Goal: Transaction & Acquisition: Book appointment/travel/reservation

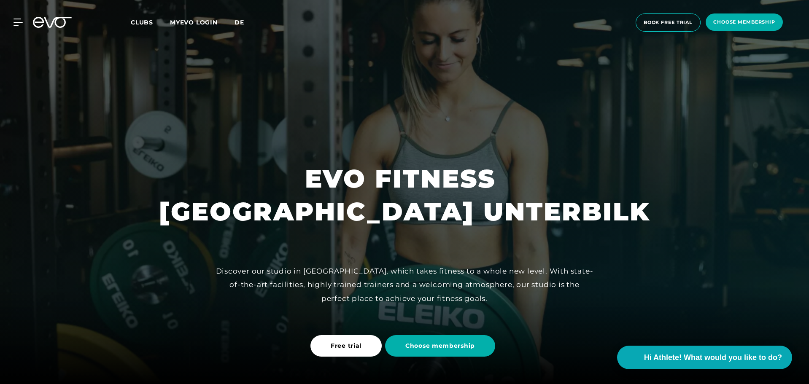
click at [243, 22] on span "de" at bounding box center [240, 23] width 10 height 8
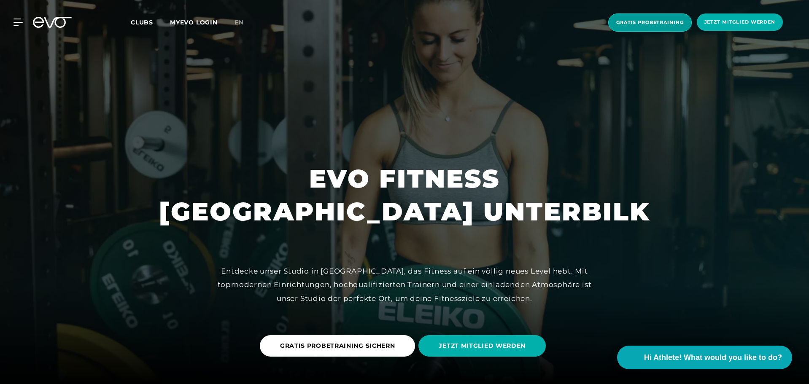
click at [663, 22] on span "Gratis Probetraining" at bounding box center [650, 22] width 68 height 7
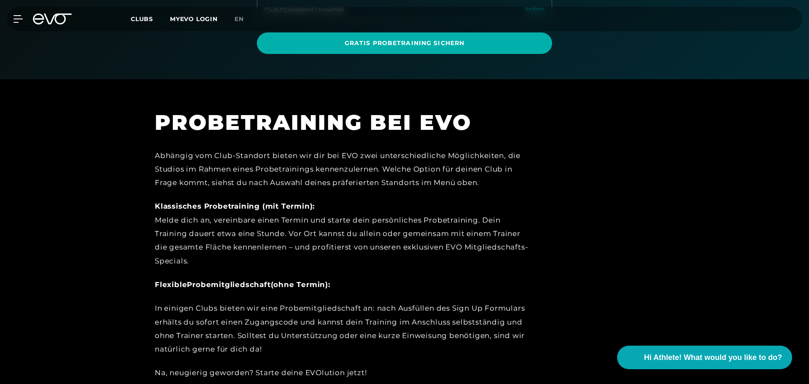
scroll to position [145, 0]
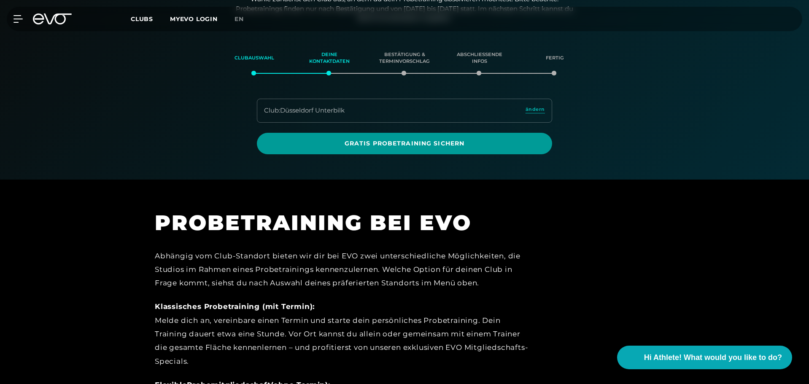
click at [443, 140] on span "Gratis Probetraining sichern" at bounding box center [404, 143] width 255 height 9
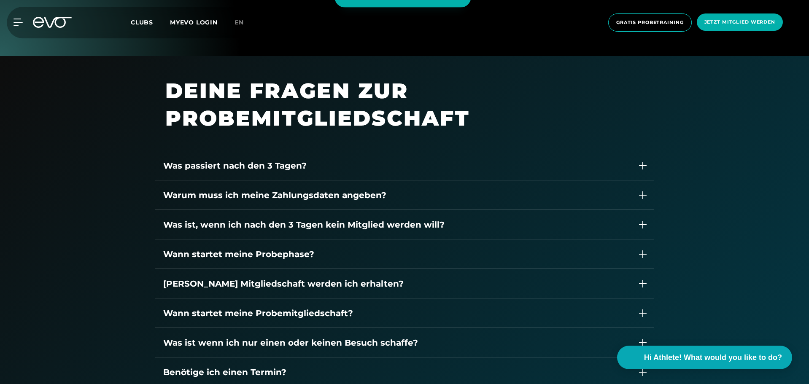
scroll to position [1125, 0]
click at [223, 165] on div "Was passiert nach den 3 Tagen?" at bounding box center [396, 165] width 466 height 13
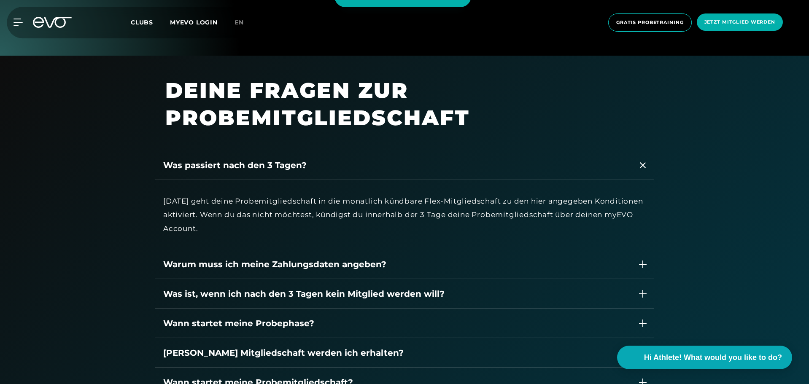
scroll to position [1181, 0]
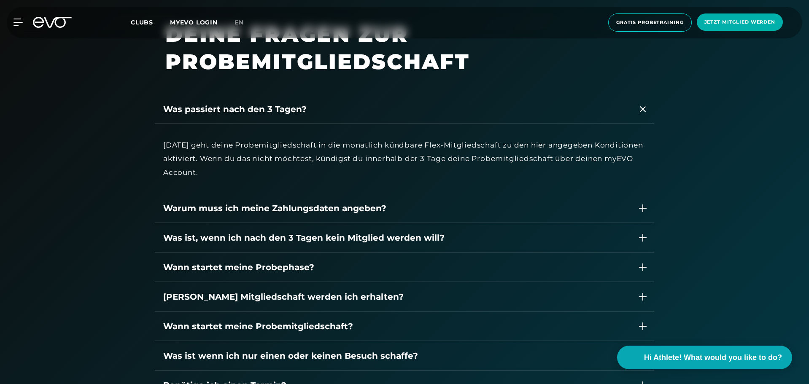
click at [257, 109] on div "Was passiert nach den 3 Tagen?" at bounding box center [396, 109] width 466 height 13
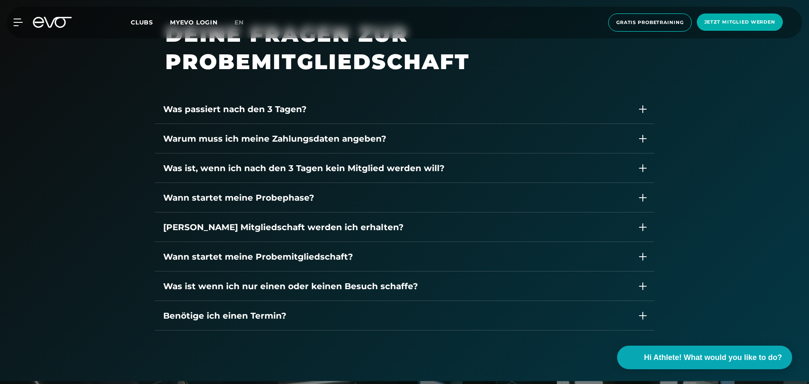
click at [257, 109] on div "Was passiert nach den 3 Tagen?" at bounding box center [396, 109] width 466 height 13
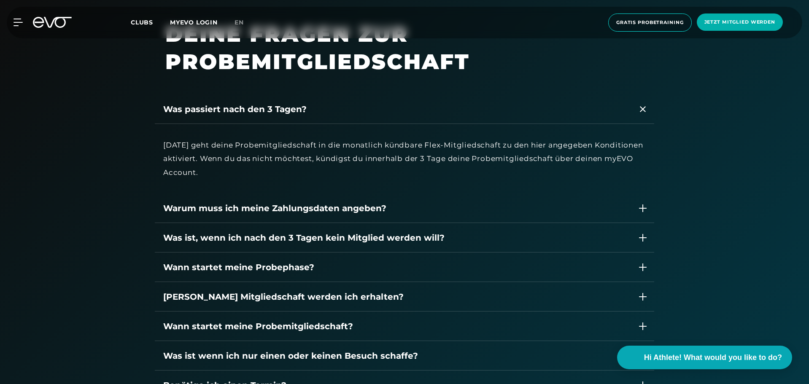
click at [351, 213] on div "Warum muss ich meine Zahlungsdaten angeben?" at bounding box center [396, 208] width 466 height 13
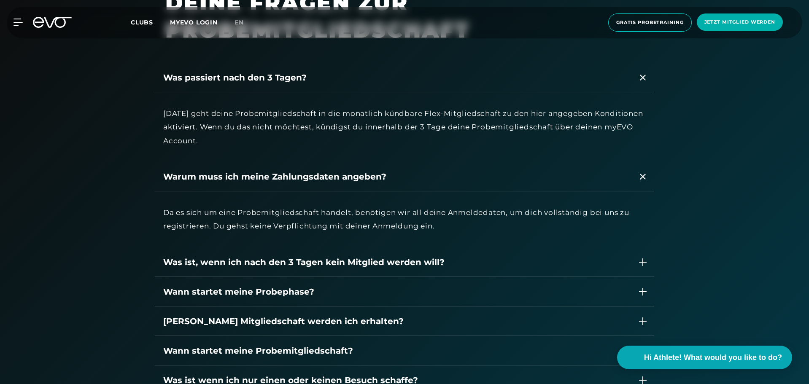
scroll to position [1238, 0]
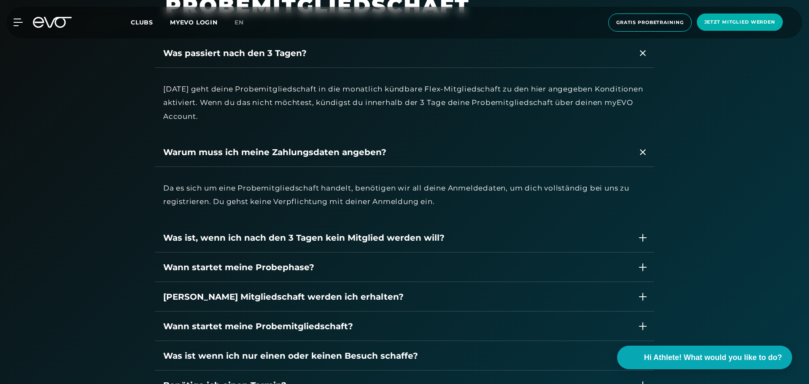
click at [427, 242] on div "Was ist, wenn ich nach den 3 Tagen kein Mitglied werden will?" at bounding box center [396, 238] width 466 height 13
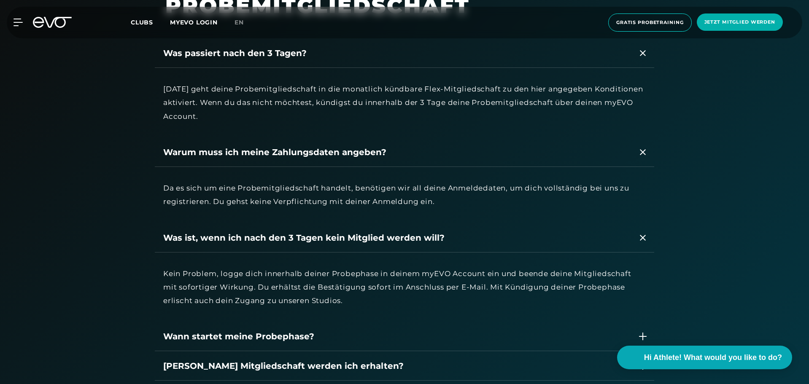
click at [427, 242] on div "Was ist, wenn ich nach den 3 Tagen kein Mitglied werden will?" at bounding box center [396, 238] width 466 height 13
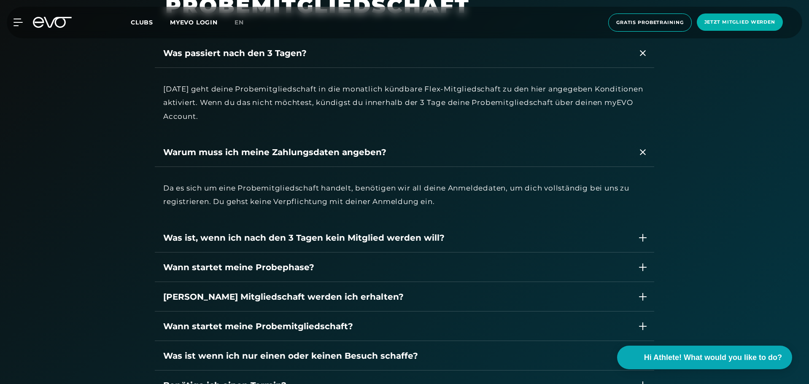
scroll to position [1294, 0]
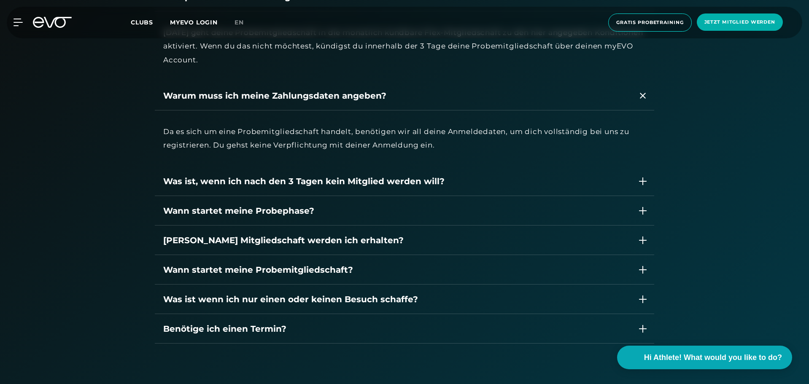
click at [276, 214] on div "Wann startet meine Probephase?" at bounding box center [396, 211] width 466 height 13
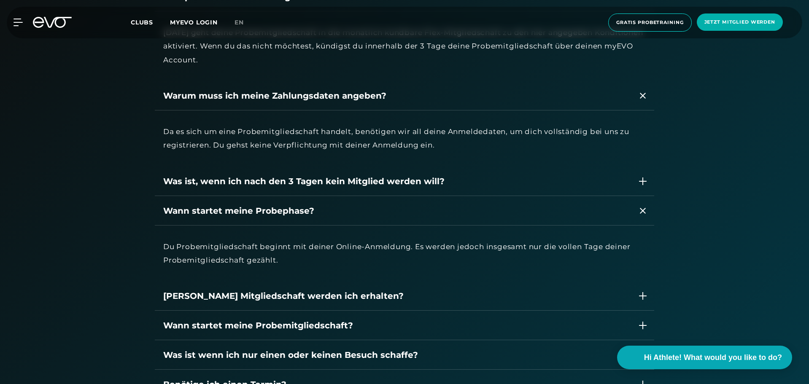
scroll to position [1350, 0]
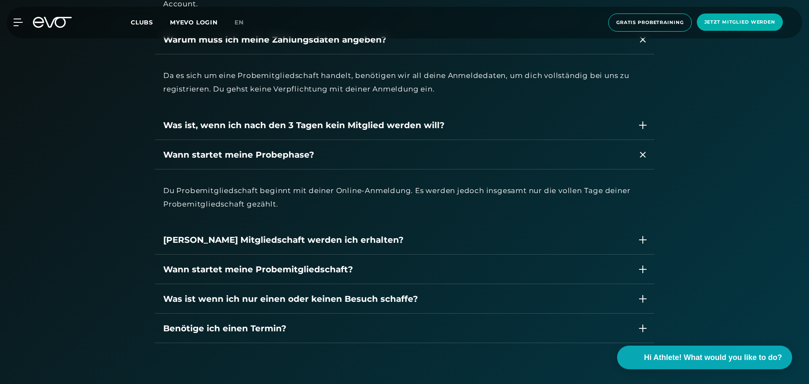
click at [287, 240] on div "Welche Mitgliedschaft werden ich erhalten?" at bounding box center [396, 240] width 466 height 13
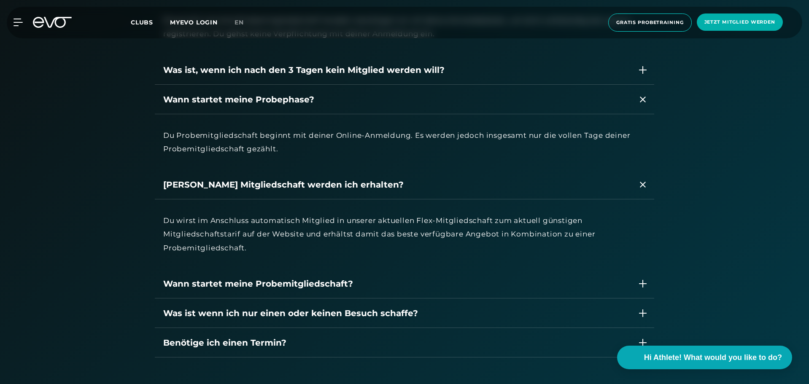
scroll to position [1406, 0]
click at [300, 286] on div "Wann startet meine Probemitgliedschaft?" at bounding box center [396, 283] width 466 height 13
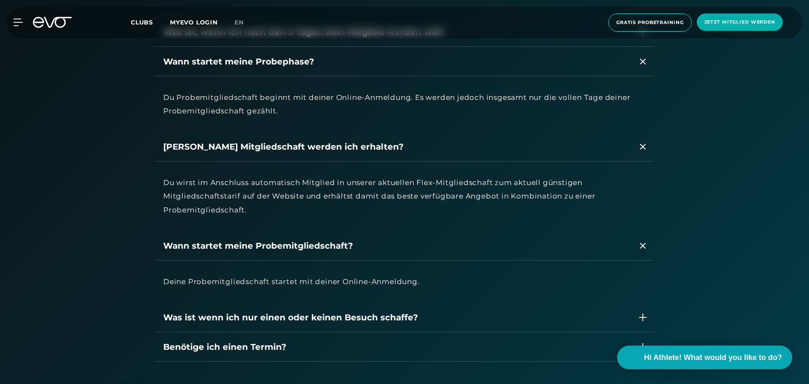
scroll to position [1463, 0]
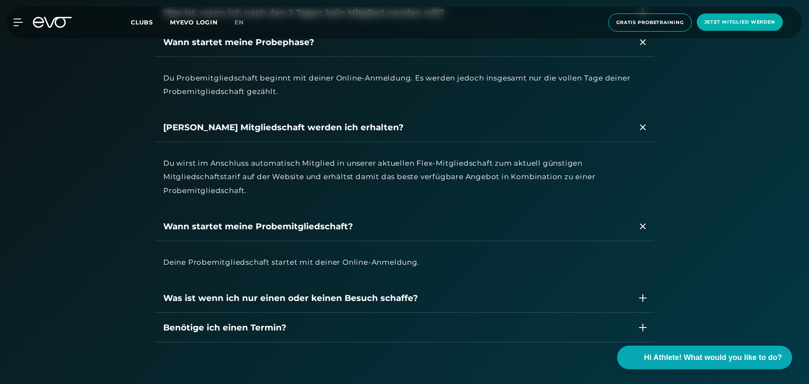
click at [334, 302] on div "Was ist wenn ich nur einen oder keinen Besuch schaffe?" at bounding box center [396, 298] width 466 height 13
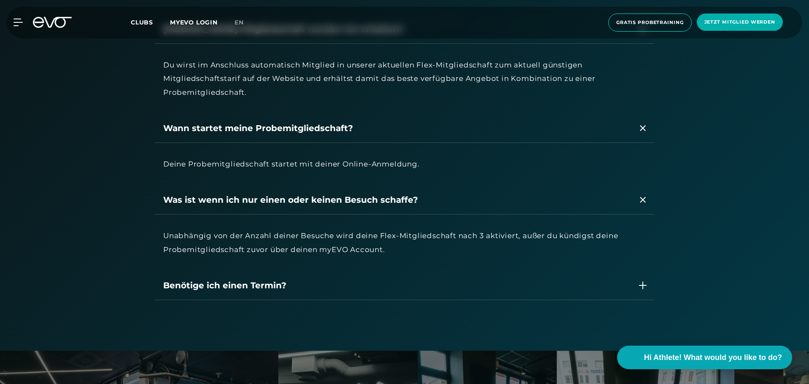
scroll to position [1575, 0]
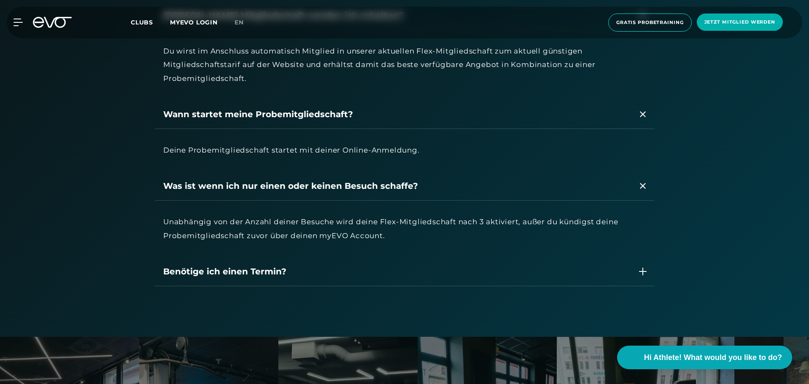
click at [266, 271] on div "Benötige ich einen Termin?" at bounding box center [396, 271] width 466 height 13
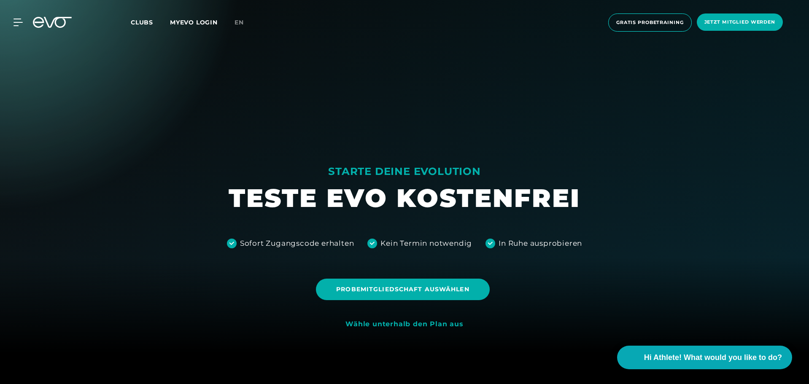
scroll to position [0, 0]
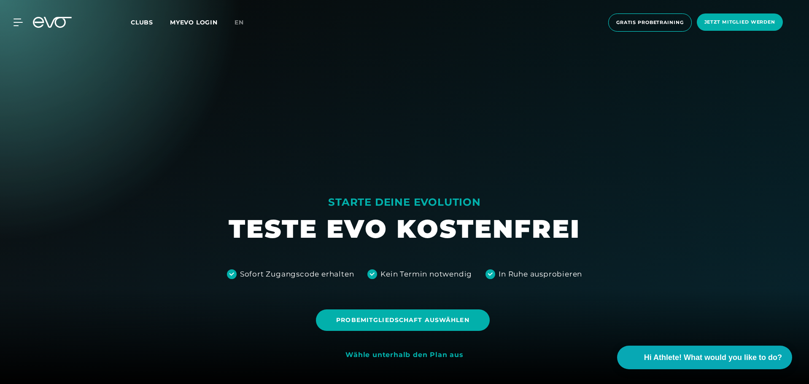
click at [145, 21] on span "Clubs" at bounding box center [142, 23] width 22 height 8
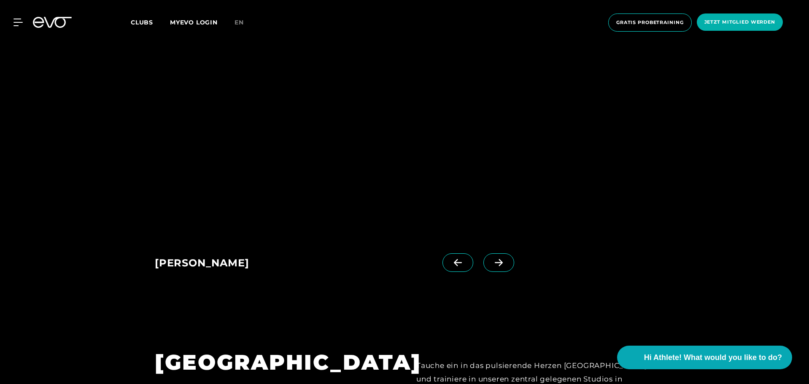
scroll to position [562, 0]
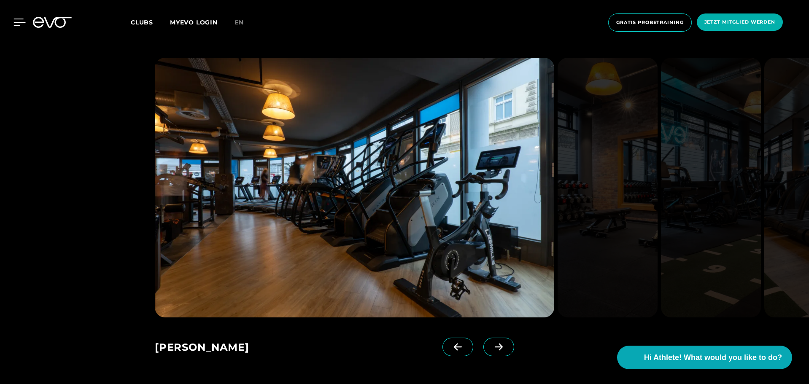
click at [14, 19] on icon at bounding box center [20, 23] width 12 height 8
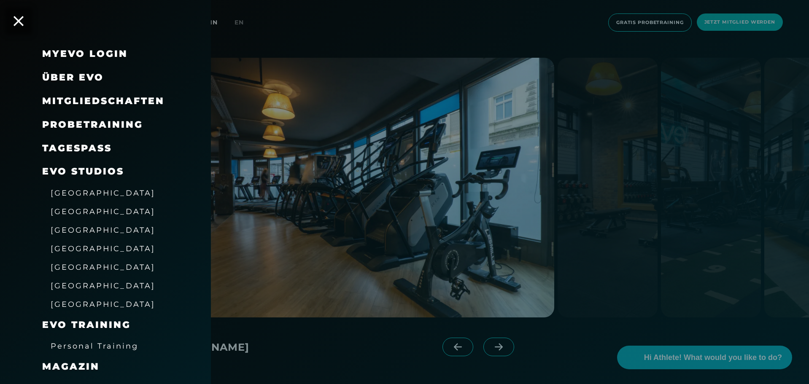
click at [81, 121] on span "Probetraining" at bounding box center [92, 124] width 101 height 11
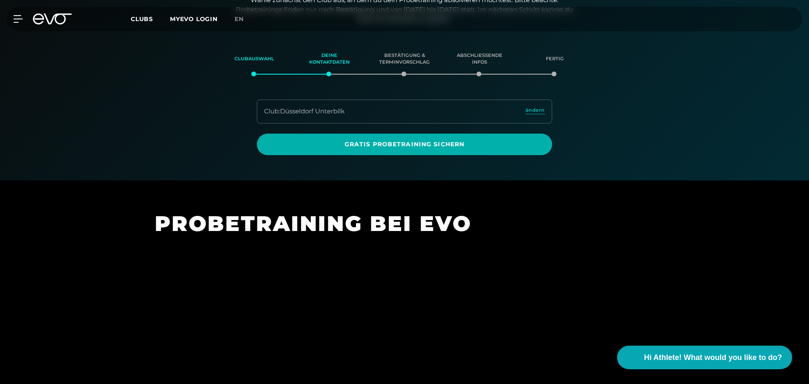
scroll to position [145, 0]
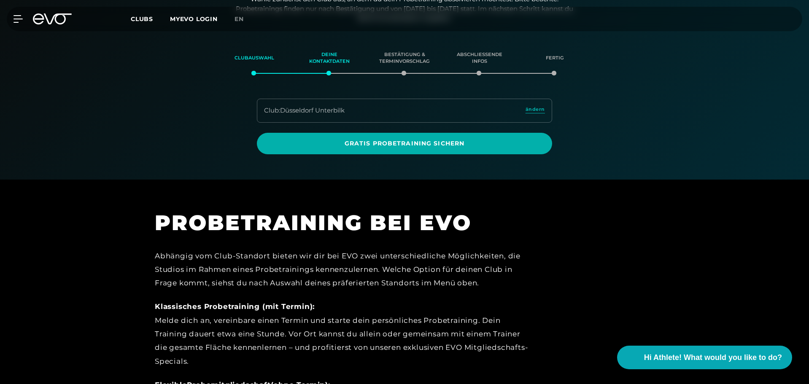
click at [14, 17] on icon at bounding box center [18, 19] width 9 height 8
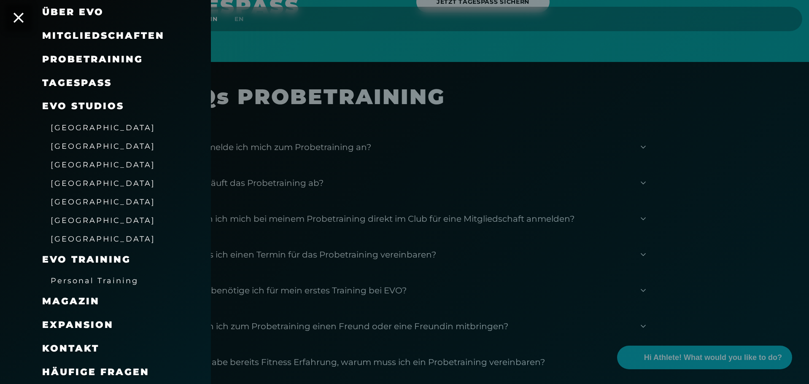
scroll to position [0, 0]
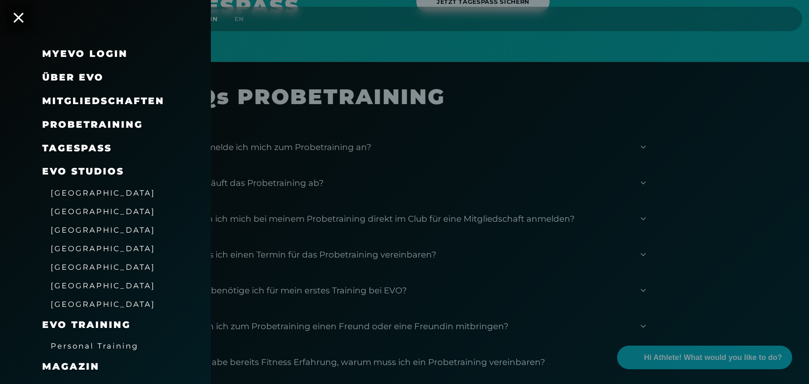
click at [87, 103] on span "Mitgliedschaften" at bounding box center [103, 100] width 122 height 11
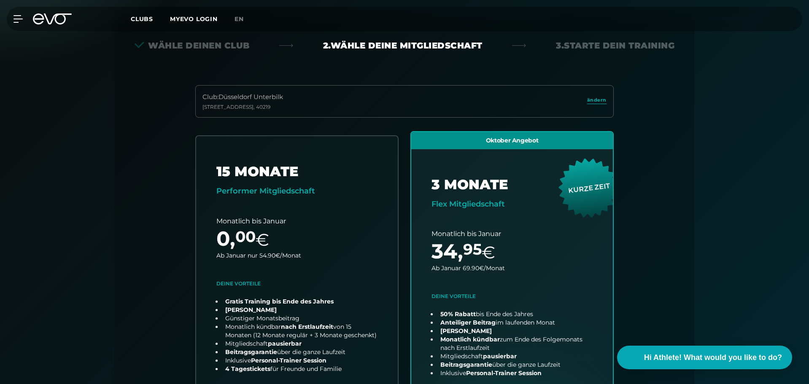
scroll to position [187, 0]
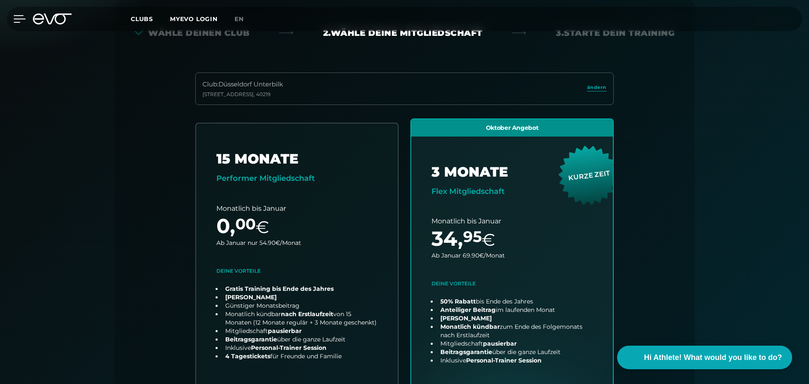
click at [15, 18] on icon at bounding box center [20, 19] width 12 height 8
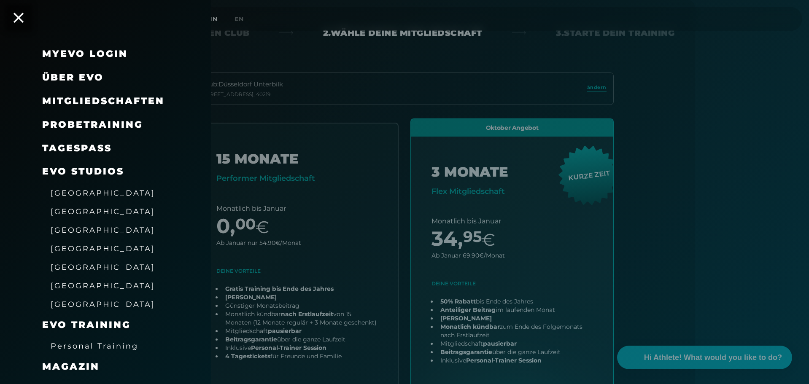
click at [115, 119] on span "Probetraining" at bounding box center [92, 124] width 101 height 11
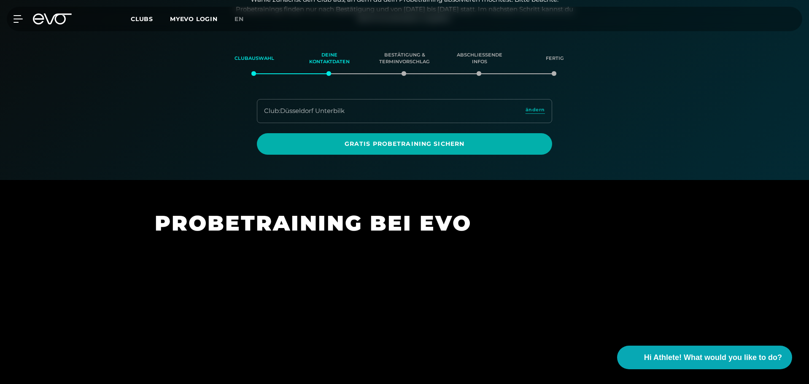
scroll to position [145, 0]
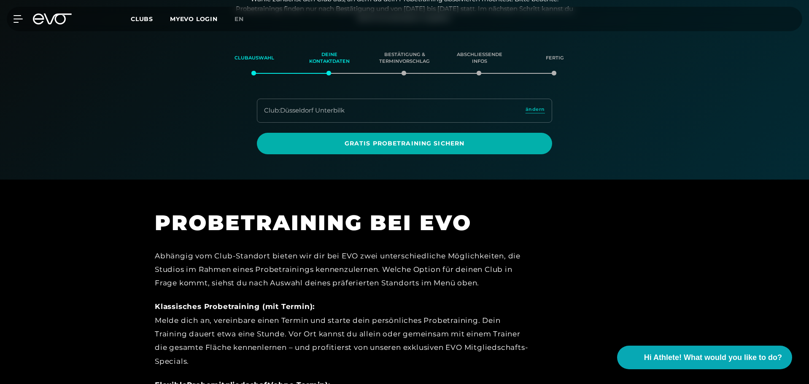
click at [14, 14] on div "MyEVO Login Über EVO Mitgliedschaften Probetraining TAGESPASS EVO Studios Düsse…" at bounding box center [405, 19] width 806 height 24
click at [19, 14] on div "MyEVO Login Über EVO Mitgliedschaften Probetraining TAGESPASS EVO Studios Düsse…" at bounding box center [405, 19] width 806 height 24
click at [17, 17] on icon at bounding box center [20, 19] width 12 height 8
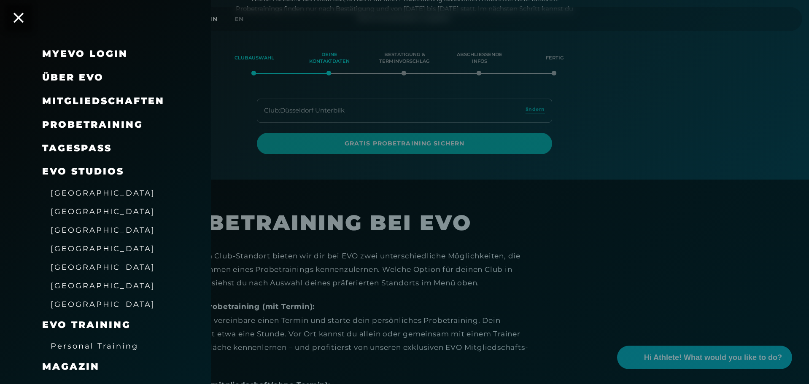
click at [51, 98] on span "Mitgliedschaften" at bounding box center [103, 100] width 122 height 11
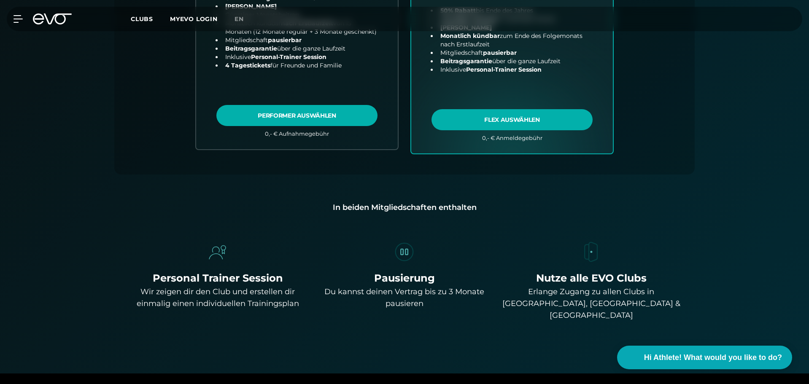
scroll to position [524, 0]
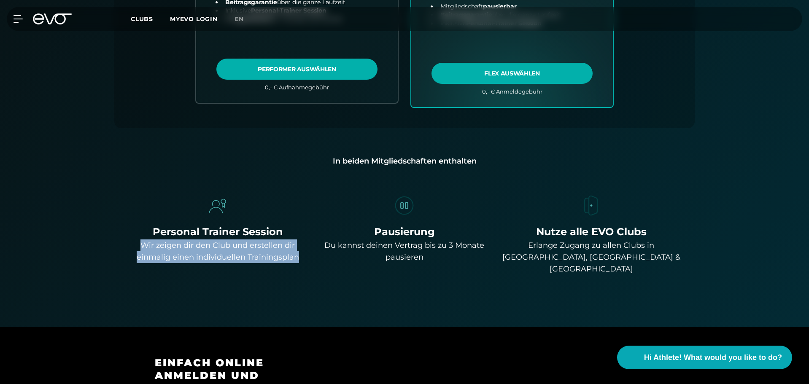
drag, startPoint x: 298, startPoint y: 258, endPoint x: 139, endPoint y: 247, distance: 159.5
click at [139, 247] on div "Wir zeigen dir den Club und erstellen dir einmalig einen individuellen Training…" at bounding box center [218, 252] width 180 height 24
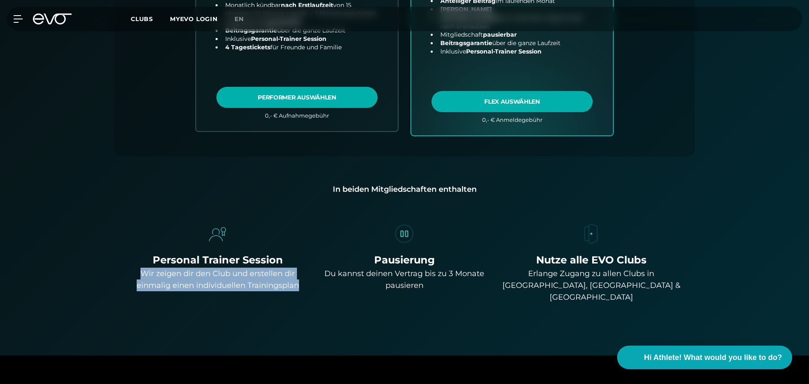
scroll to position [580, 0]
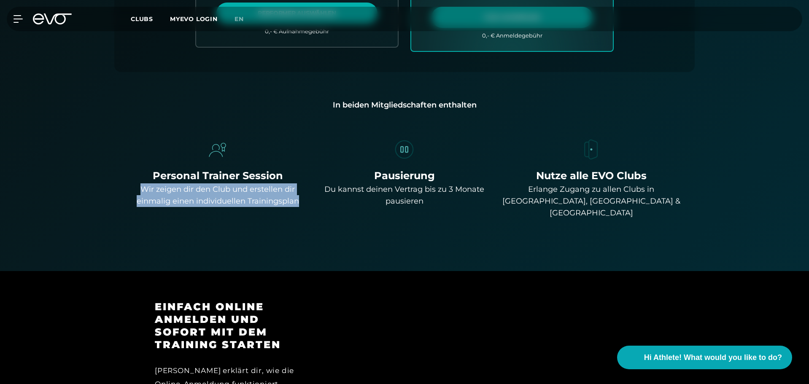
click at [203, 197] on div "Wir zeigen dir den Club und erstellen dir einmalig einen individuellen Training…" at bounding box center [218, 196] width 180 height 24
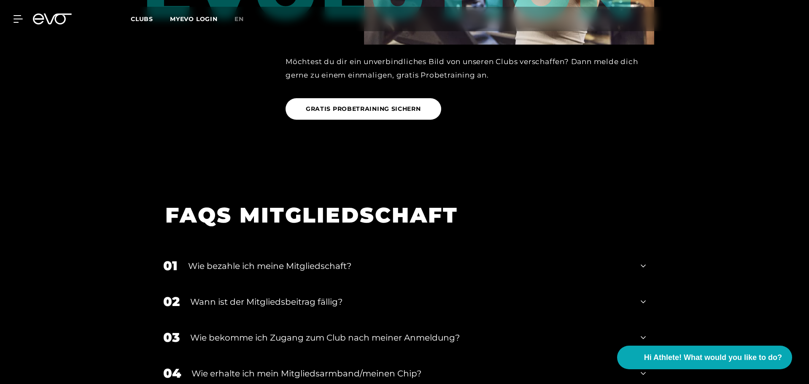
scroll to position [1424, 0]
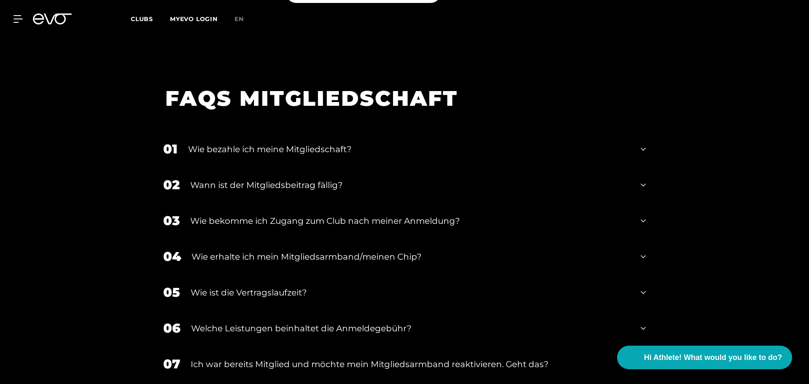
click at [238, 251] on div "Wie erhalte ich mein Mitgliedsarmband/meinen Chip?" at bounding box center [411, 257] width 439 height 13
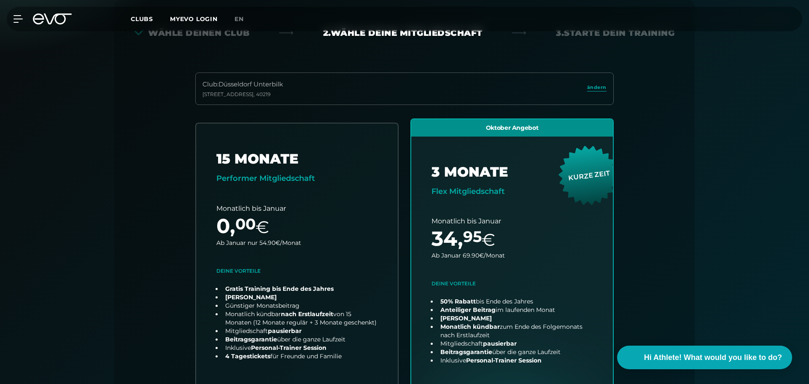
scroll to position [0, 0]
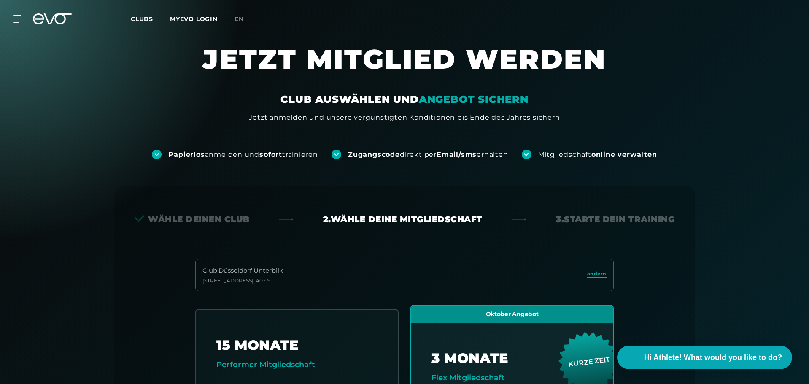
click at [13, 18] on div at bounding box center [12, 19] width 19 height 8
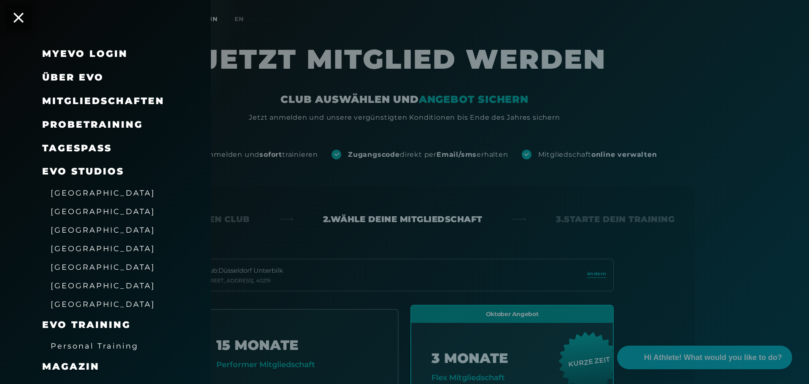
click at [281, 203] on div at bounding box center [404, 192] width 809 height 384
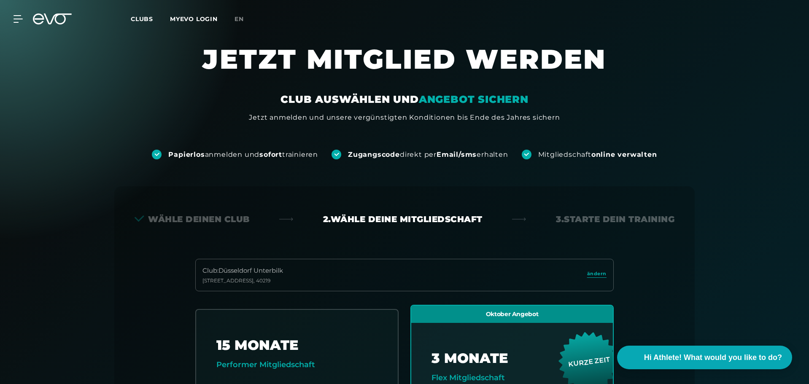
click at [141, 19] on span "Clubs" at bounding box center [142, 19] width 22 height 8
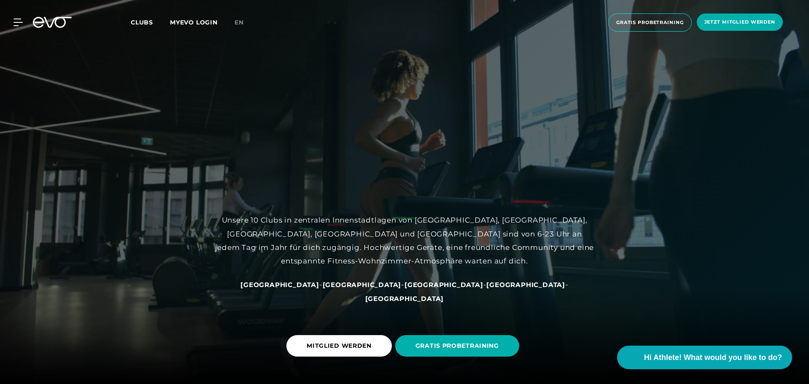
click at [189, 22] on link "MYEVO LOGIN" at bounding box center [194, 23] width 48 height 8
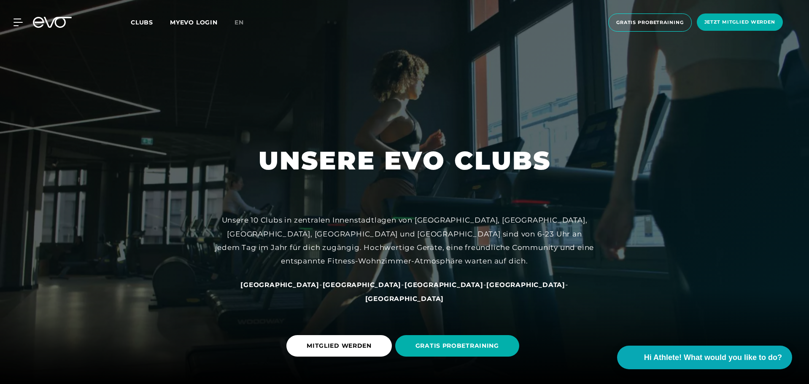
click at [19, 26] on div "MyEVO Login Über EVO Mitgliedschaften Probetraining TAGESPASS EVO Studios Düsse…" at bounding box center [13, 23] width 30 height 8
click at [16, 21] on icon at bounding box center [20, 23] width 12 height 8
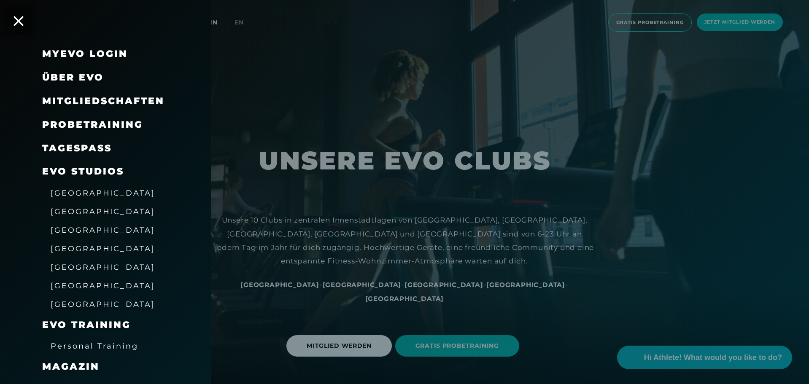
click at [66, 103] on span "Mitgliedschaften" at bounding box center [103, 100] width 122 height 11
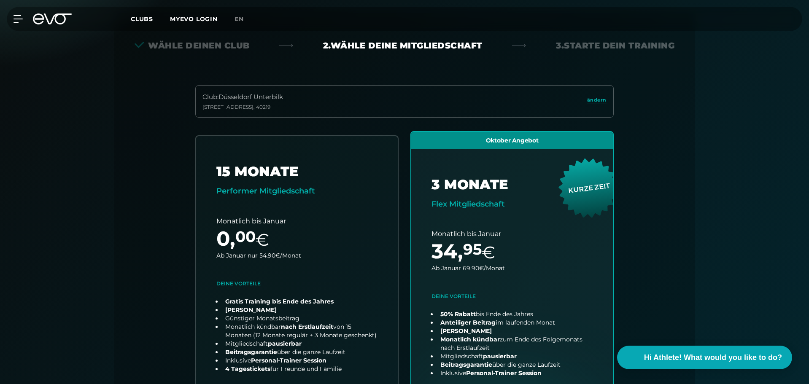
scroll to position [187, 0]
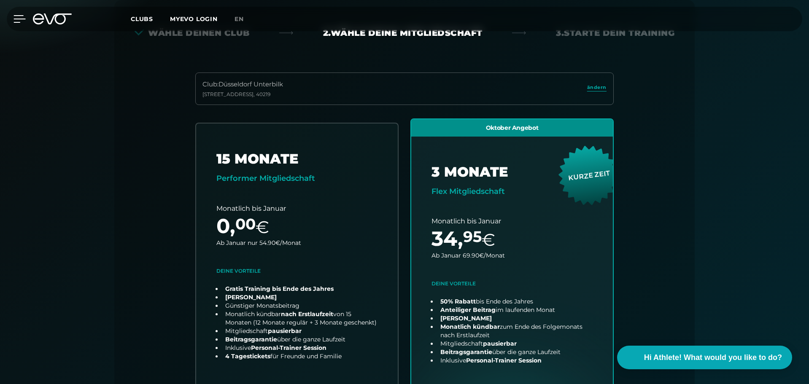
click at [16, 18] on icon at bounding box center [20, 19] width 12 height 8
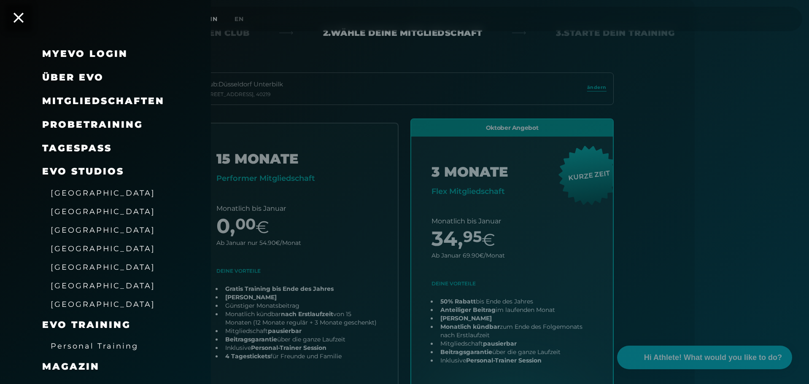
click at [60, 149] on link "TAGESPASS" at bounding box center [77, 148] width 70 height 11
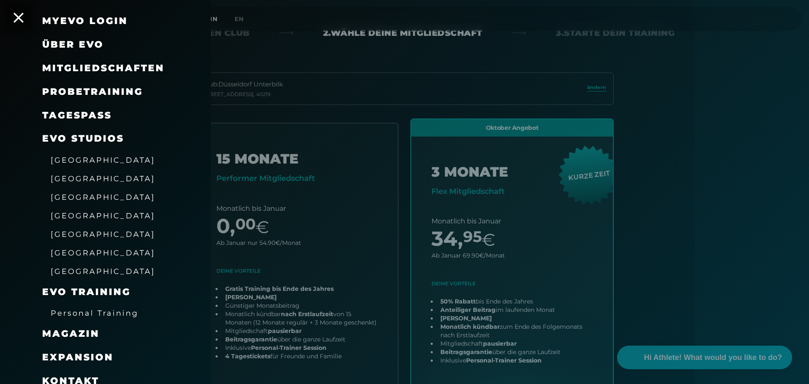
scroll to position [65, 0]
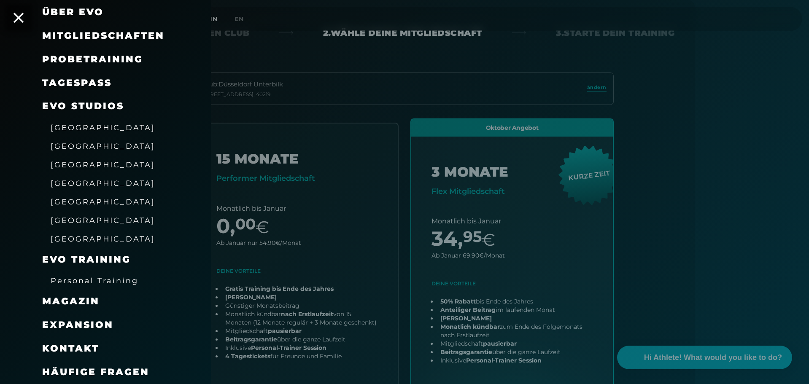
click at [115, 277] on span "Personal Training" at bounding box center [95, 280] width 88 height 9
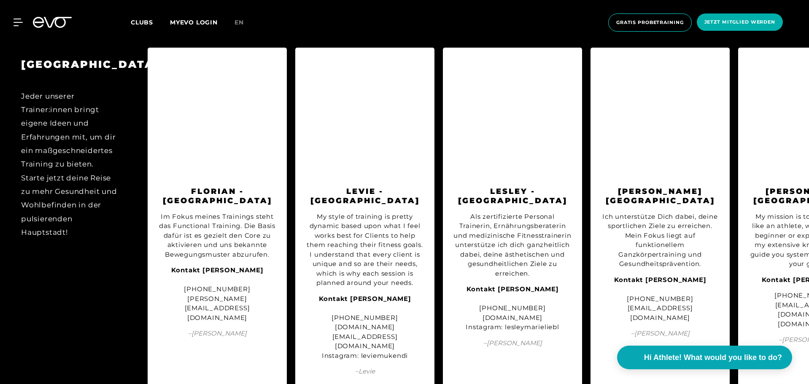
scroll to position [957, 0]
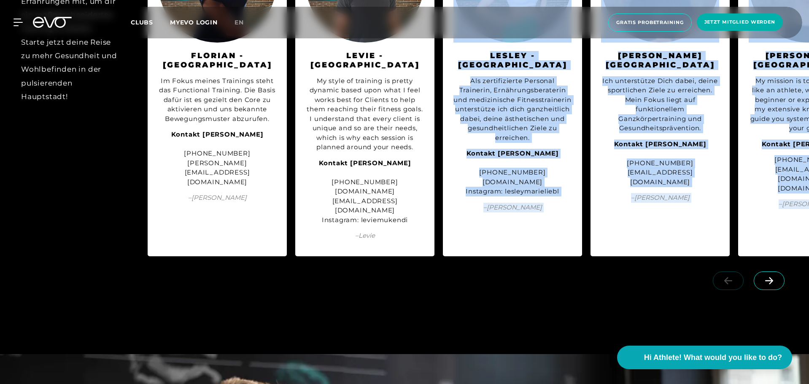
drag, startPoint x: 426, startPoint y: 376, endPoint x: 471, endPoint y: 379, distance: 45.3
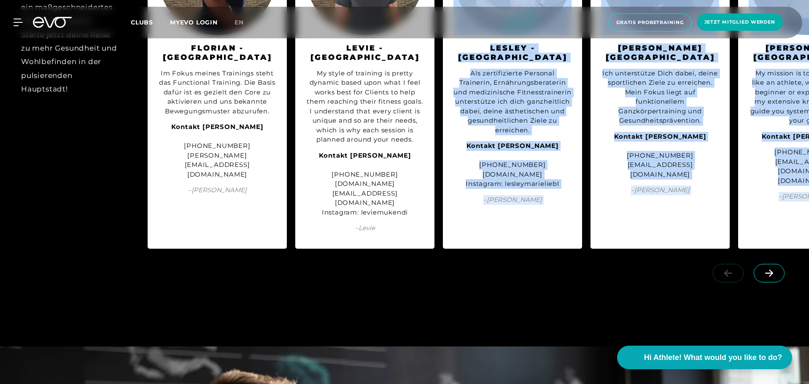
click at [379, 272] on div at bounding box center [404, 280] width 809 height 47
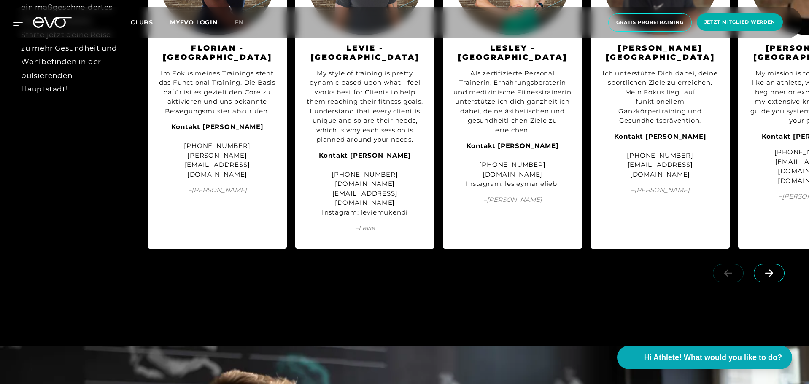
drag, startPoint x: 379, startPoint y: 250, endPoint x: 481, endPoint y: 264, distance: 103.1
click at [481, 264] on div at bounding box center [404, 280] width 809 height 47
drag, startPoint x: 418, startPoint y: 249, endPoint x: 491, endPoint y: 252, distance: 72.6
click at [491, 257] on div at bounding box center [404, 280] width 809 height 47
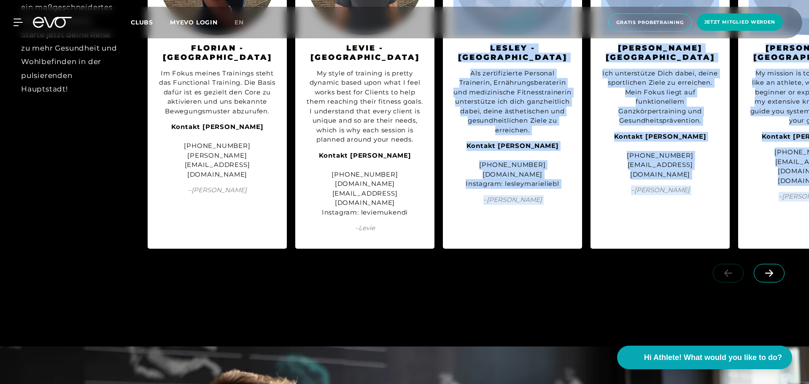
drag, startPoint x: 405, startPoint y: 247, endPoint x: 500, endPoint y: 255, distance: 95.3
click at [500, 255] on div "BERLIN Jeder unserer Trainer:innen bringt eigene Ideen und Erfahrungen mit, um …" at bounding box center [404, 100] width 809 height 409
click at [606, 282] on div at bounding box center [404, 280] width 809 height 47
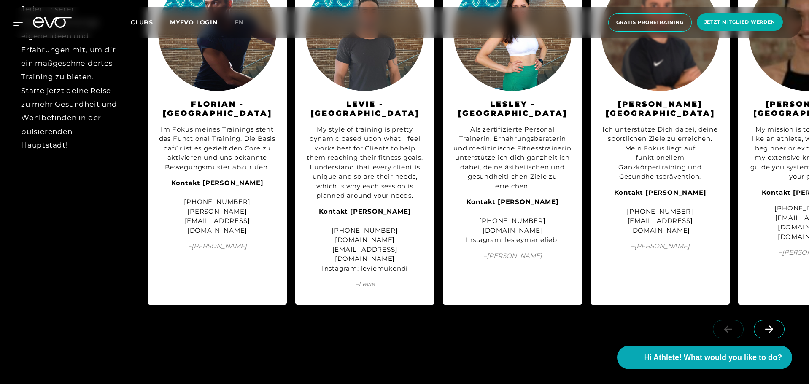
scroll to position [972, 0]
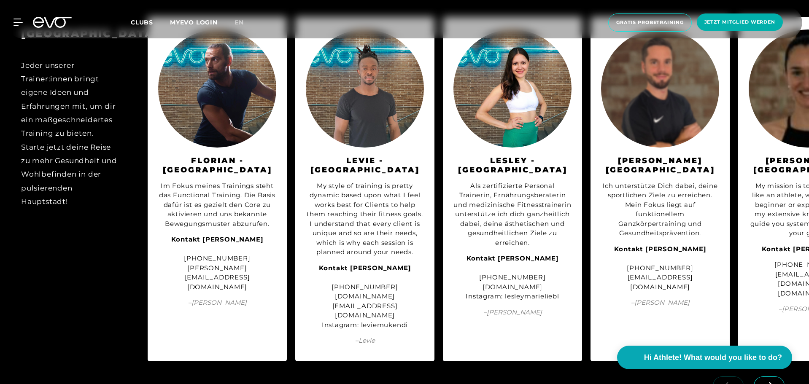
click at [765, 382] on icon at bounding box center [769, 386] width 15 height 8
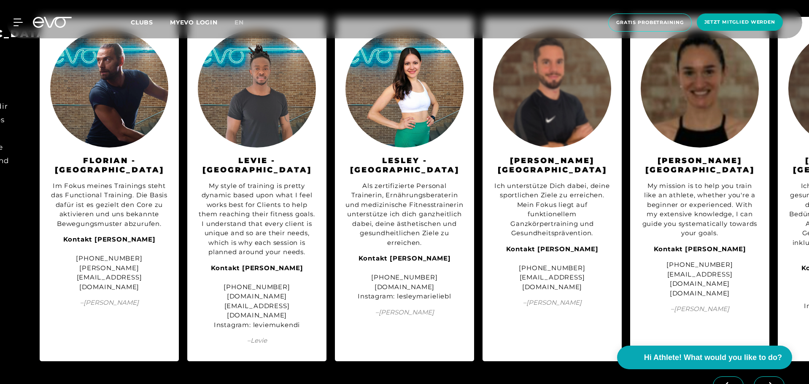
click at [765, 382] on icon at bounding box center [769, 386] width 15 height 8
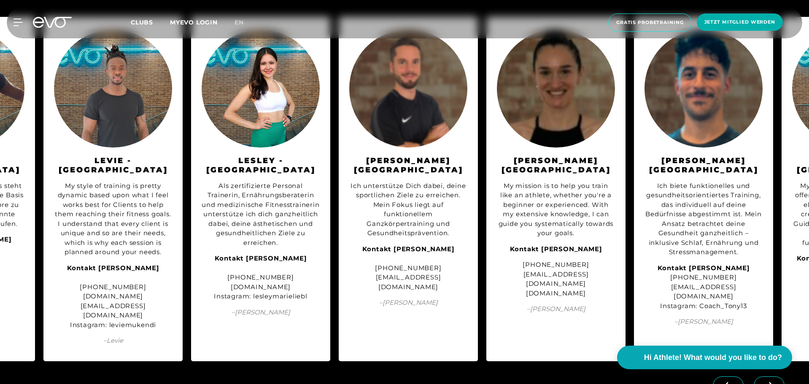
scroll to position [0, 256]
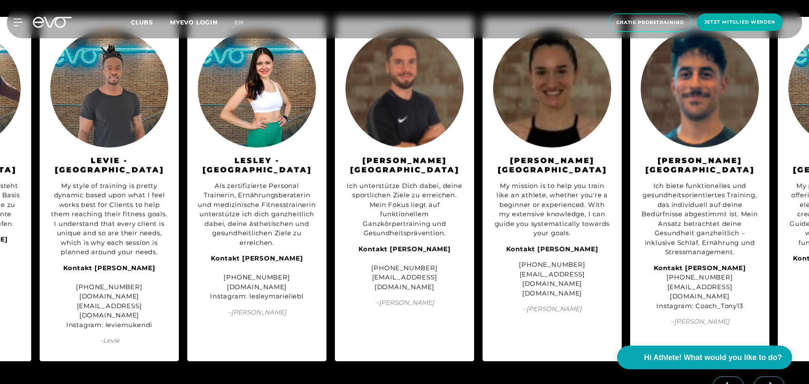
click at [765, 382] on icon at bounding box center [769, 386] width 15 height 8
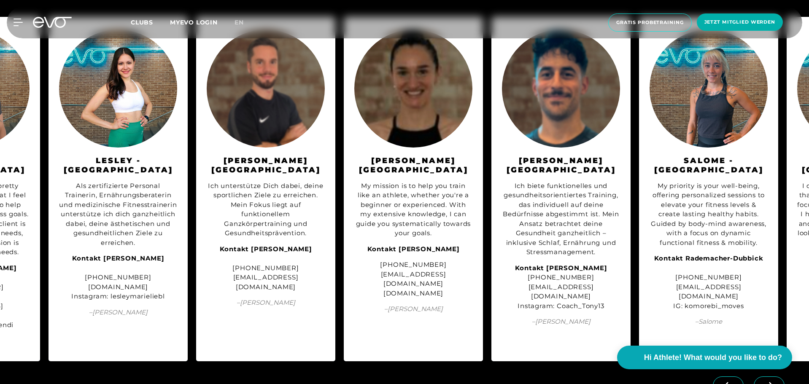
scroll to position [0, 403]
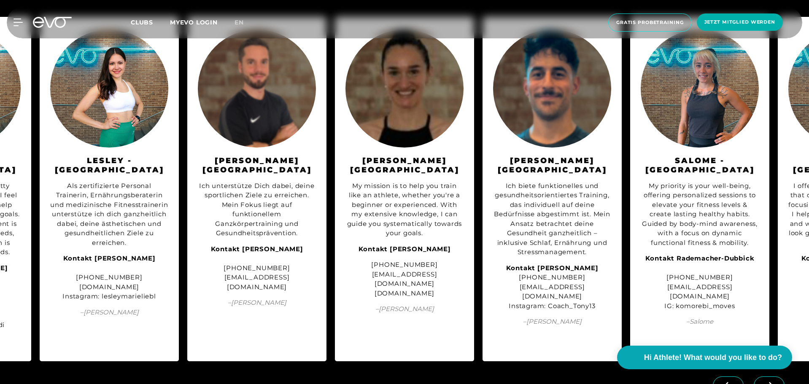
click at [765, 382] on icon at bounding box center [769, 386] width 15 height 8
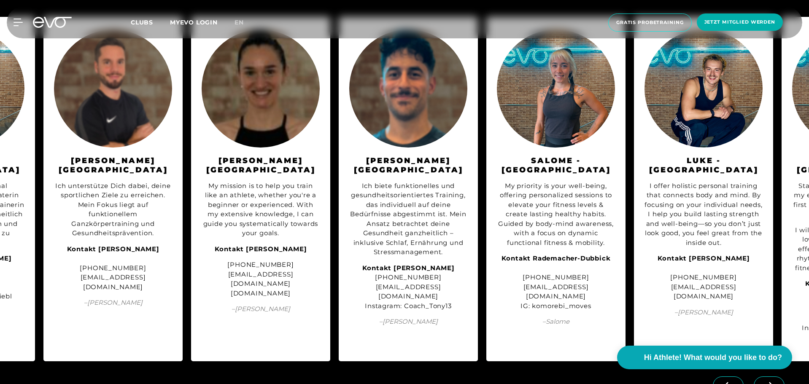
scroll to position [0, 551]
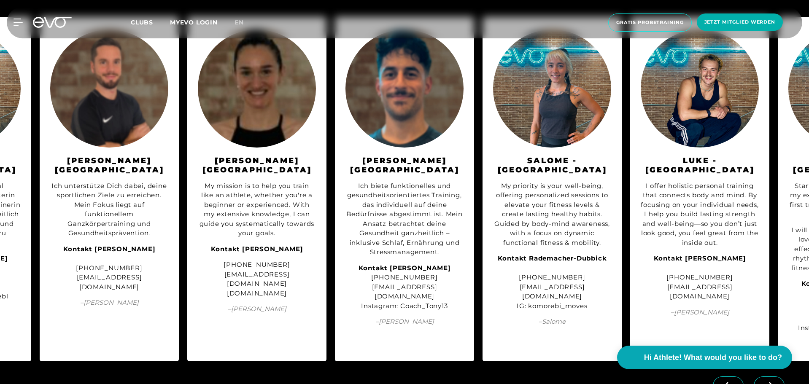
click at [765, 382] on icon at bounding box center [769, 386] width 15 height 8
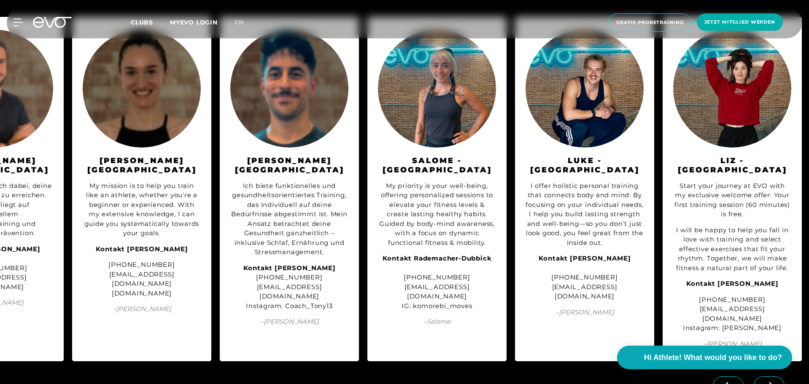
scroll to position [0, 668]
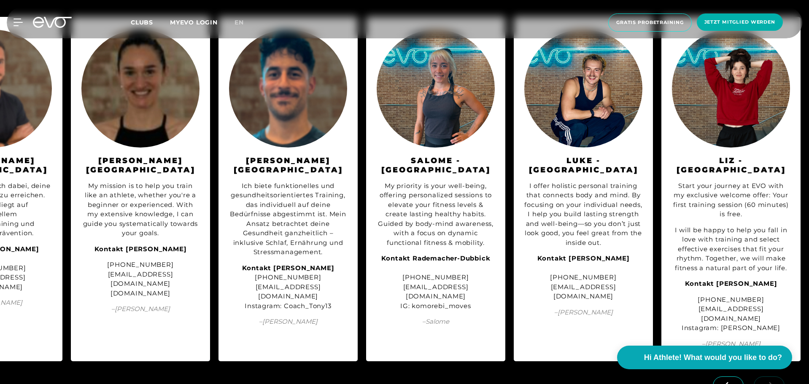
click at [733, 382] on icon at bounding box center [728, 386] width 15 height 8
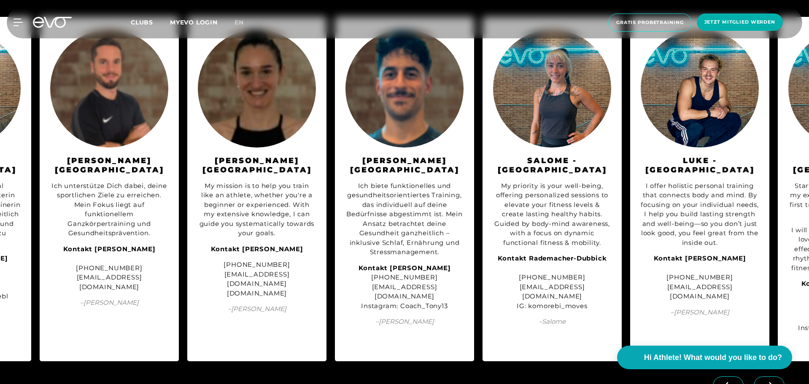
click at [733, 382] on icon at bounding box center [728, 386] width 15 height 8
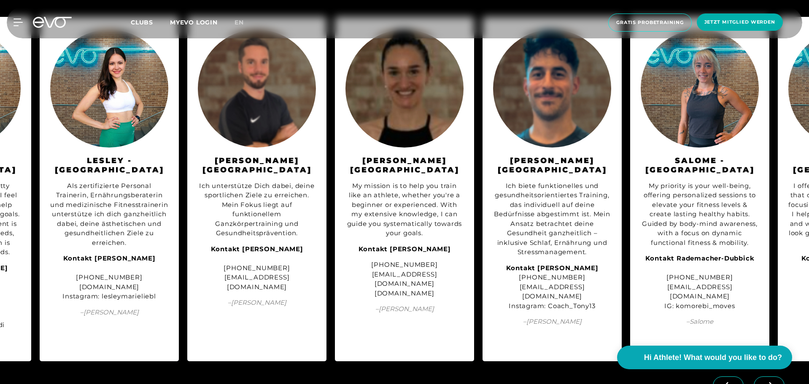
click at [733, 382] on icon at bounding box center [728, 386] width 15 height 8
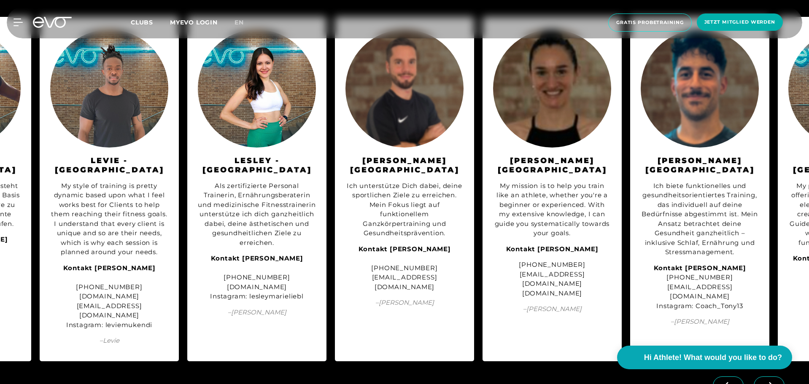
click at [733, 382] on icon at bounding box center [728, 386] width 15 height 8
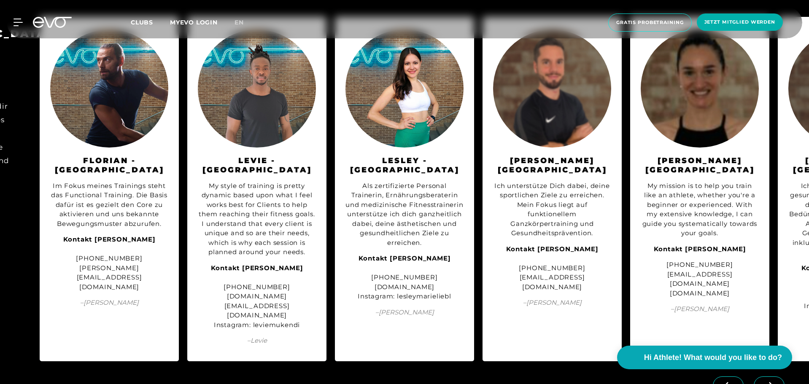
click at [733, 382] on icon at bounding box center [728, 386] width 15 height 8
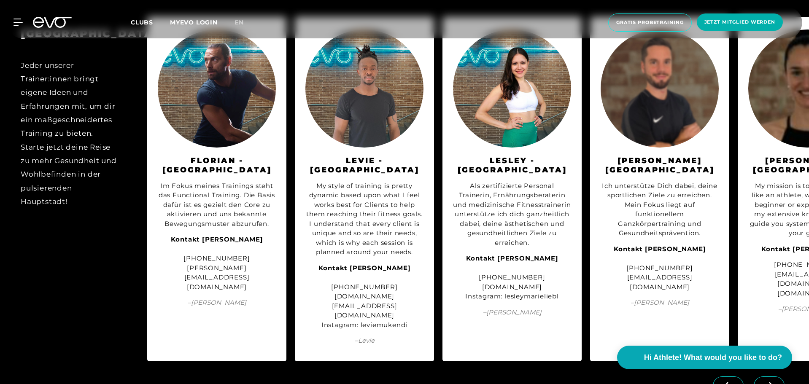
scroll to position [0, 0]
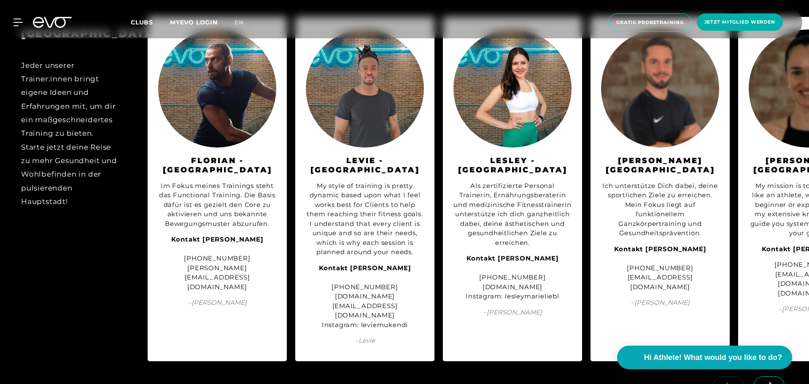
click at [768, 382] on icon at bounding box center [769, 386] width 15 height 8
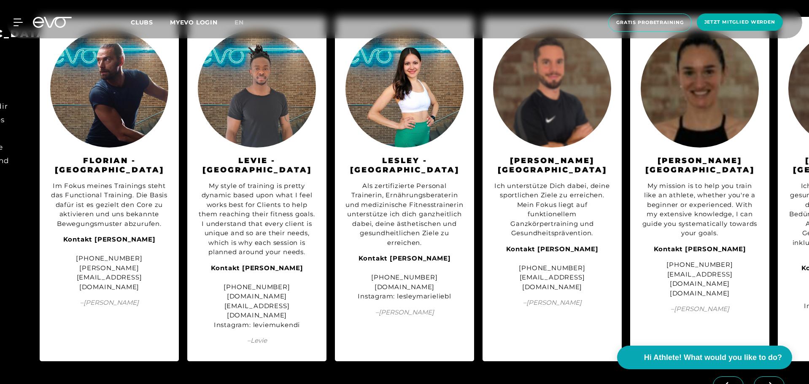
click at [768, 382] on icon at bounding box center [769, 386] width 15 height 8
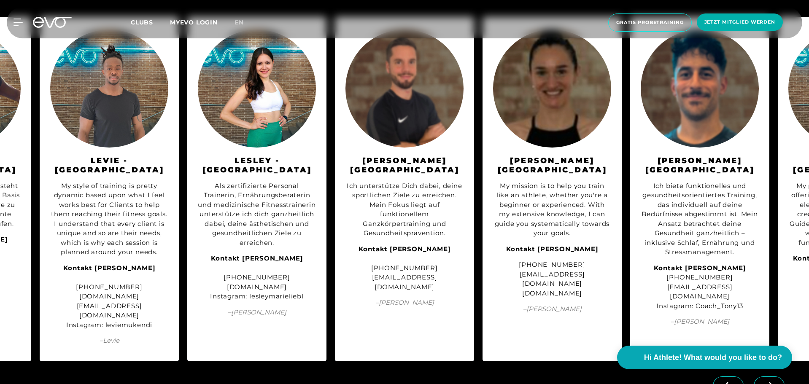
click at [768, 382] on icon at bounding box center [769, 386] width 15 height 8
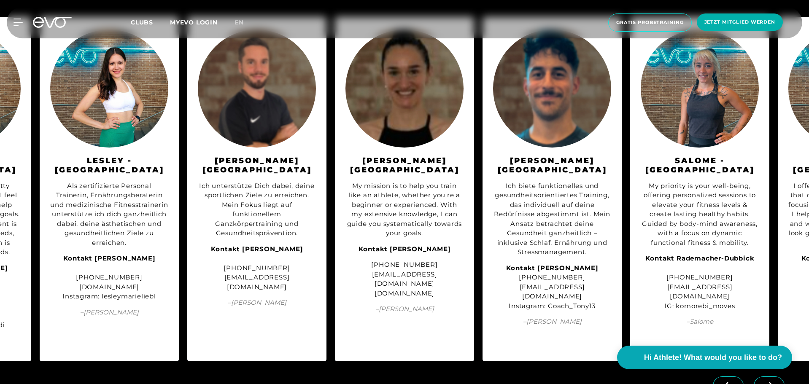
click at [768, 382] on icon at bounding box center [769, 386] width 15 height 8
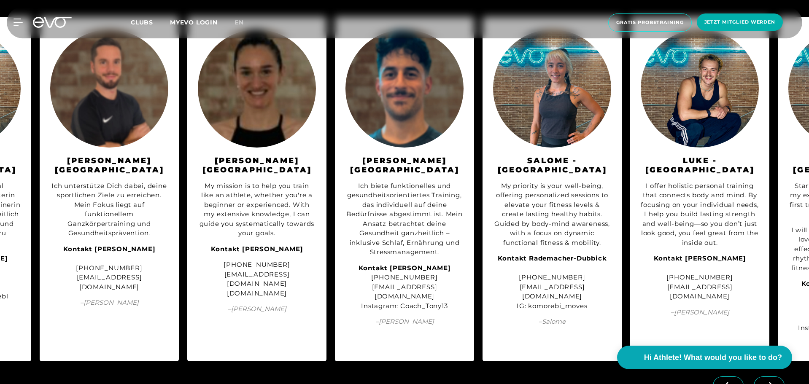
click at [768, 382] on icon at bounding box center [769, 386] width 15 height 8
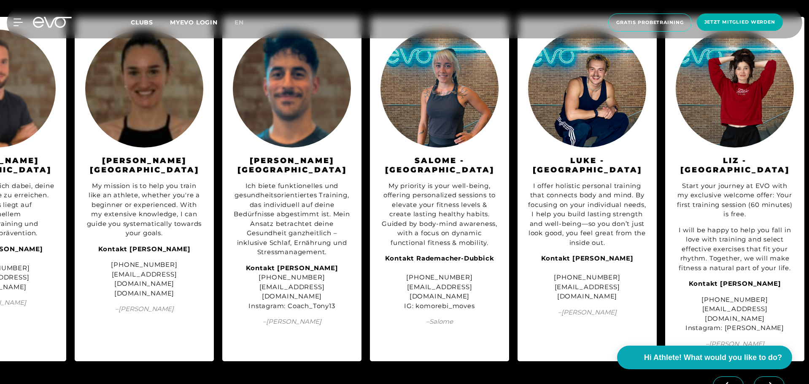
scroll to position [0, 668]
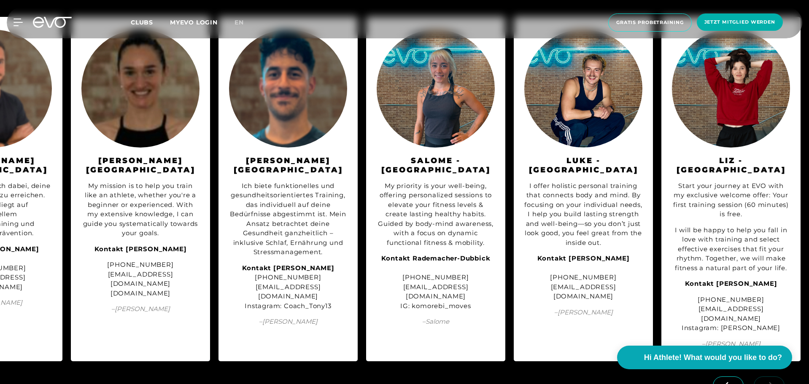
click at [729, 382] on icon at bounding box center [728, 386] width 15 height 8
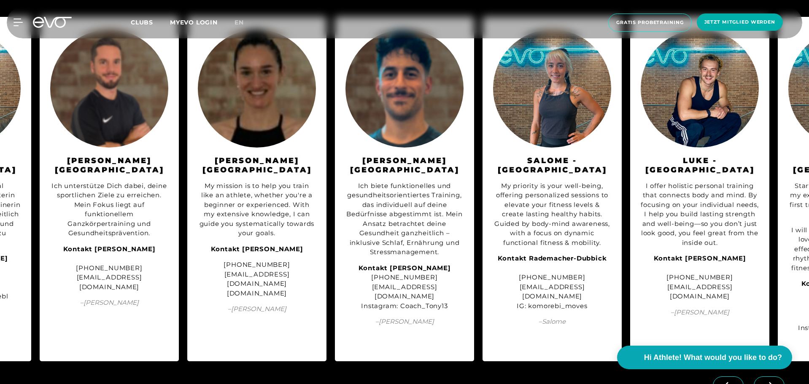
click at [729, 382] on icon at bounding box center [728, 386] width 15 height 8
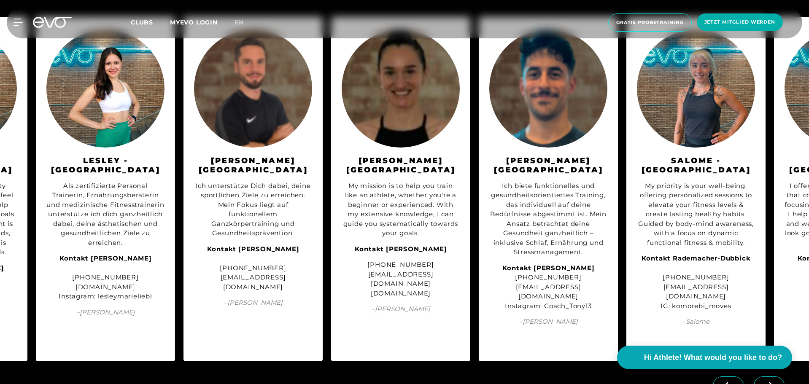
click at [729, 382] on icon at bounding box center [728, 386] width 15 height 8
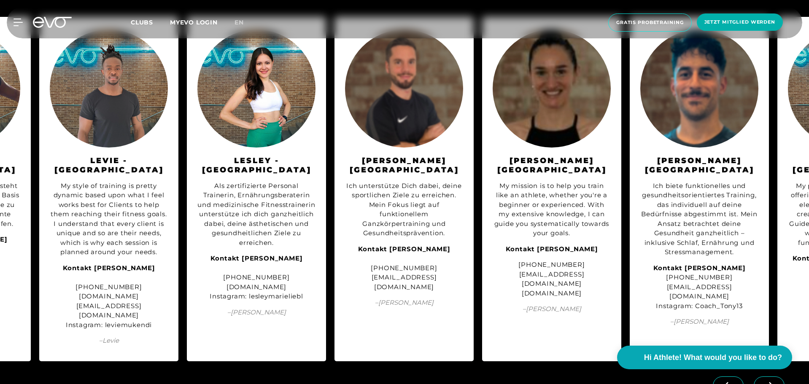
click at [729, 382] on icon at bounding box center [728, 386] width 15 height 8
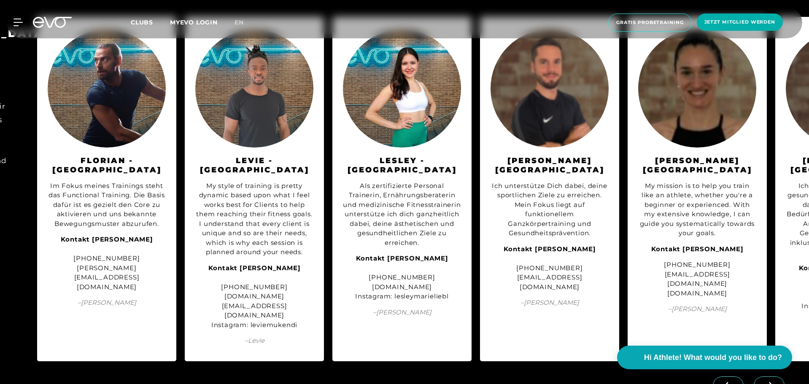
click at [729, 382] on icon at bounding box center [728, 386] width 15 height 8
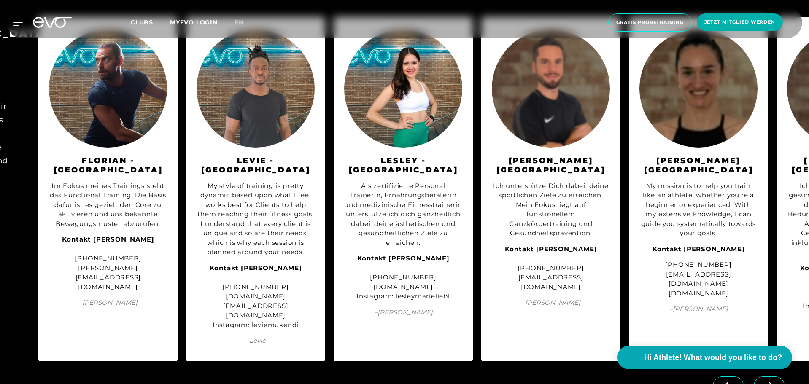
scroll to position [0, 5]
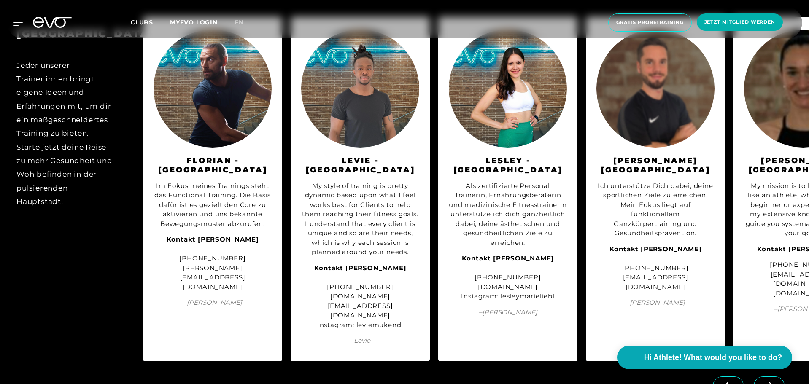
click at [729, 382] on icon at bounding box center [728, 386] width 15 height 8
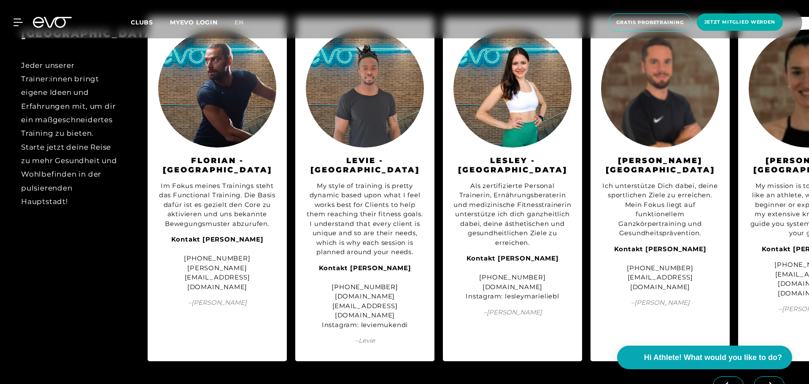
click at [16, 21] on icon at bounding box center [18, 23] width 9 height 8
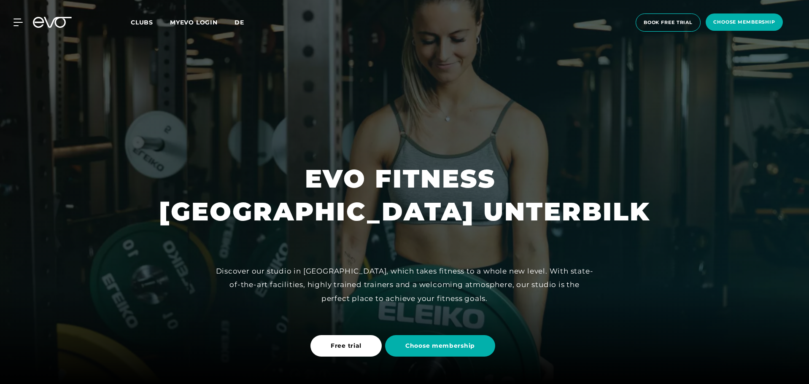
click at [242, 22] on span "de" at bounding box center [240, 23] width 10 height 8
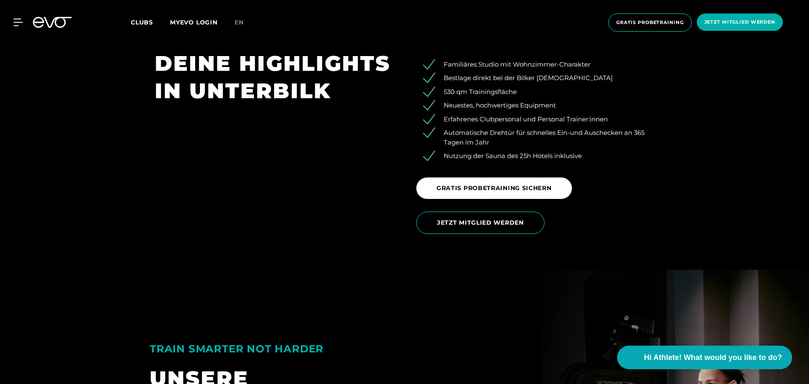
scroll to position [1406, 0]
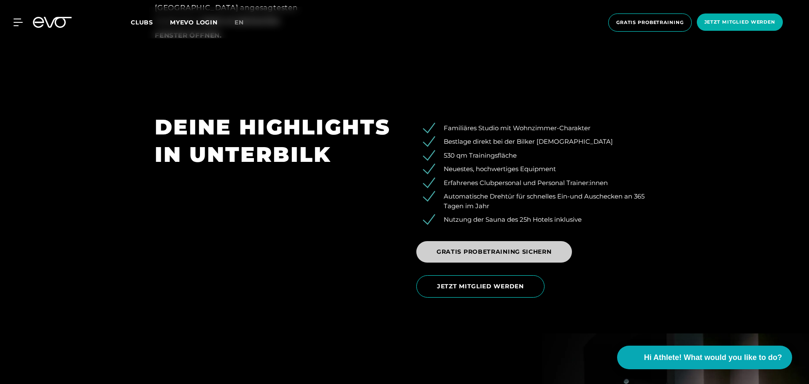
click at [532, 248] on span "GRATIS PROBETRAINING SICHERN" at bounding box center [494, 252] width 115 height 9
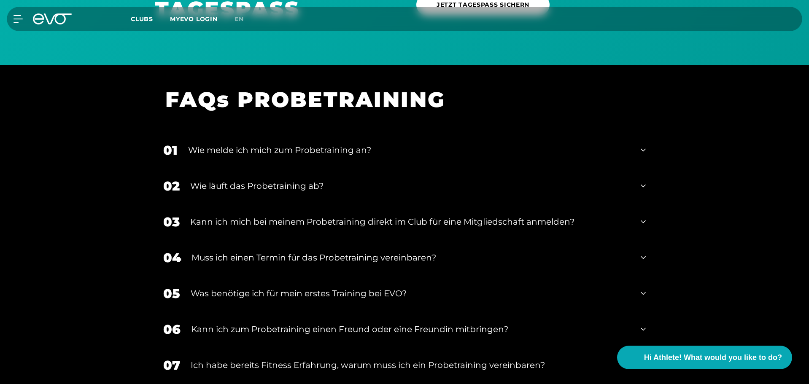
scroll to position [764, 0]
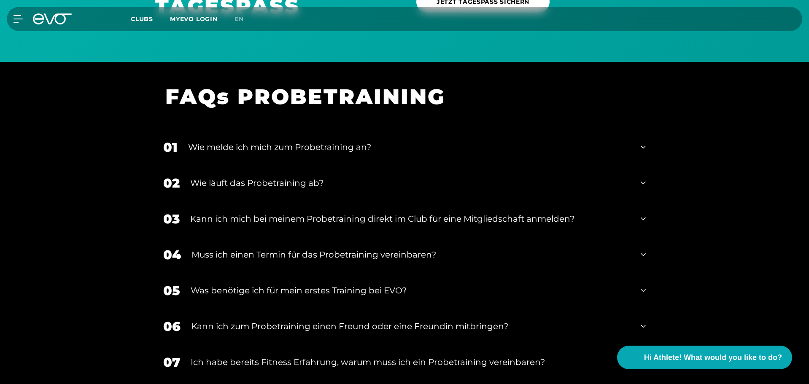
click at [343, 146] on div "Wie melde ich mich zum Probetraining an?" at bounding box center [409, 147] width 442 height 13
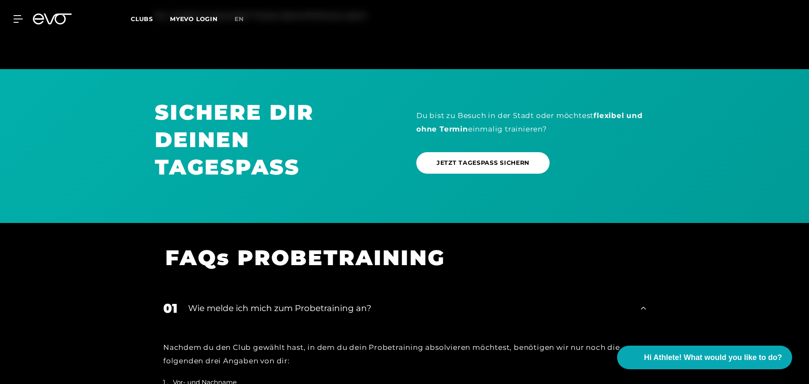
scroll to position [595, 0]
